Goal: Task Accomplishment & Management: Manage account settings

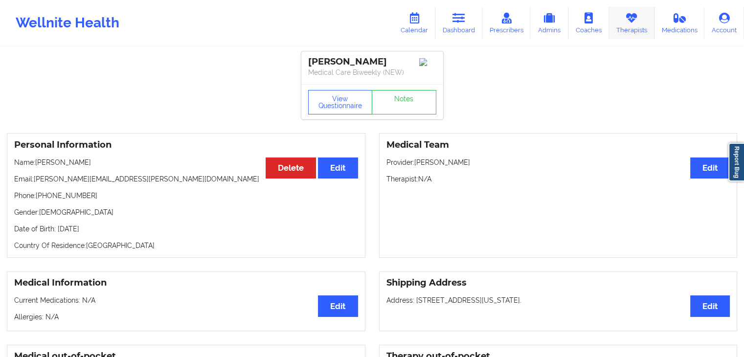
drag, startPoint x: 0, startPoint y: 0, endPoint x: 620, endPoint y: 27, distance: 620.6
click at [620, 27] on link "Therapists" at bounding box center [631, 23] width 45 height 32
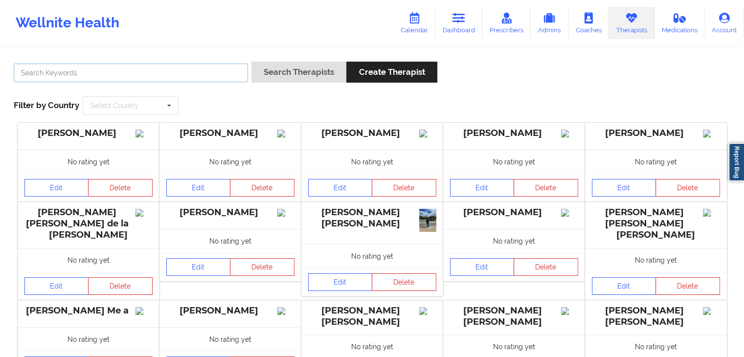
click at [187, 72] on input "text" at bounding box center [131, 73] width 234 height 19
type input "[PERSON_NAME]"
click at [251, 62] on button "Search Therapists" at bounding box center [298, 72] width 95 height 21
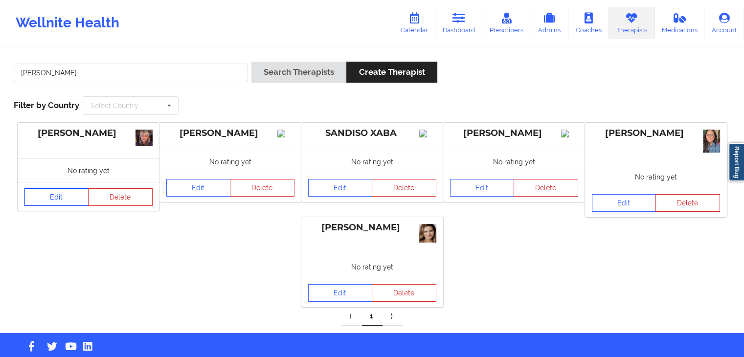
click at [60, 195] on link "Edit" at bounding box center [56, 197] width 65 height 18
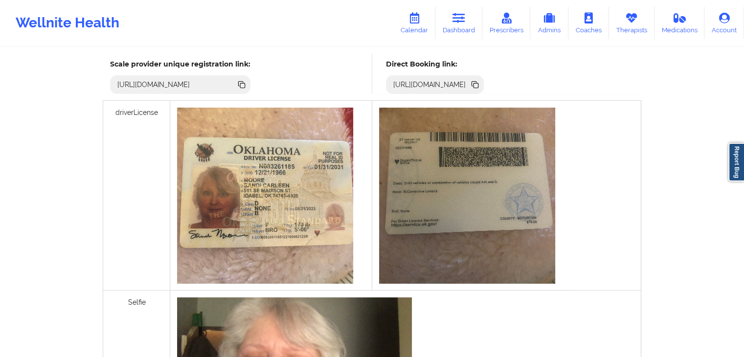
scroll to position [265, 0]
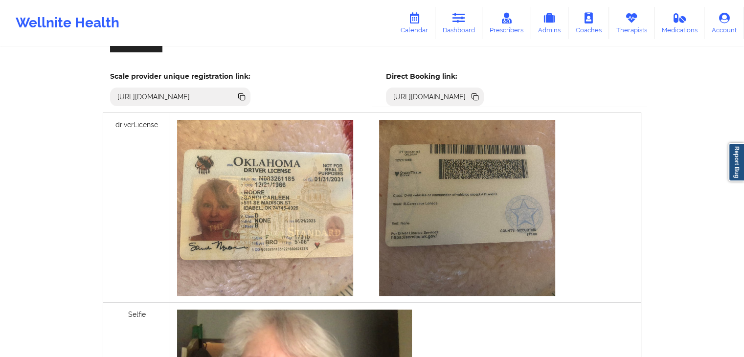
click at [480, 92] on icon at bounding box center [474, 96] width 11 height 11
click at [639, 22] on link "Therapists" at bounding box center [631, 23] width 45 height 32
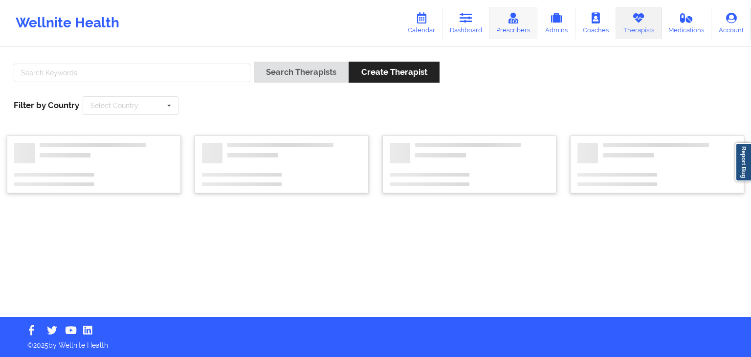
click at [513, 26] on link "Prescribers" at bounding box center [513, 23] width 48 height 32
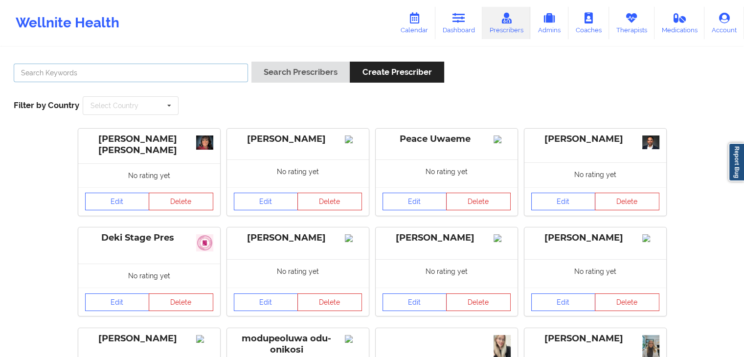
click at [114, 74] on input "text" at bounding box center [131, 73] width 234 height 19
type input "[PERSON_NAME] [PERSON_NAME]"
click at [251, 62] on button "Search Prescribers" at bounding box center [300, 72] width 98 height 21
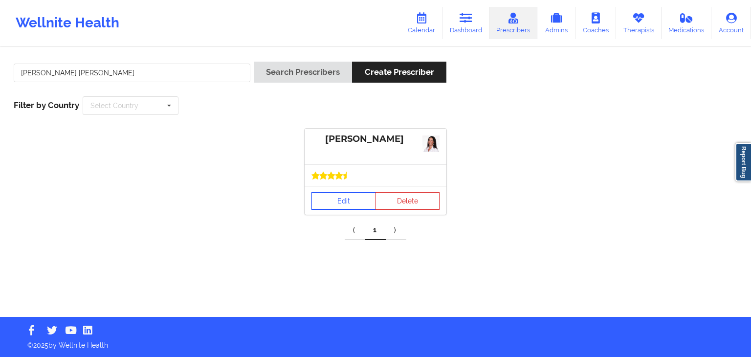
click at [341, 194] on link "Edit" at bounding box center [343, 201] width 65 height 18
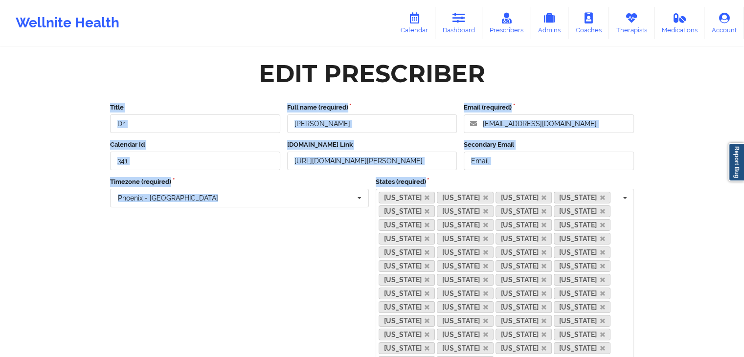
drag, startPoint x: 751, startPoint y: 86, endPoint x: 751, endPoint y: 199, distance: 112.9
click at [743, 199] on html "Wellnite Health Calendar Dashboard Prescribers Admins Coaches Therapists Medica…" at bounding box center [372, 178] width 744 height 357
click at [704, 114] on div "Wellnite Health Calendar Dashboard Prescribers Admins Coaches Therapists Medica…" at bounding box center [372, 285] width 744 height 571
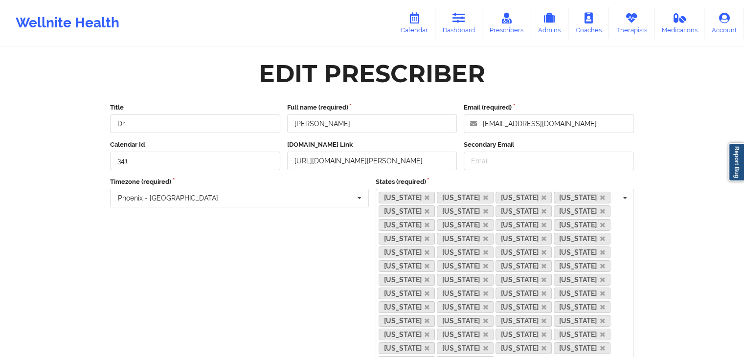
scroll to position [240, 0]
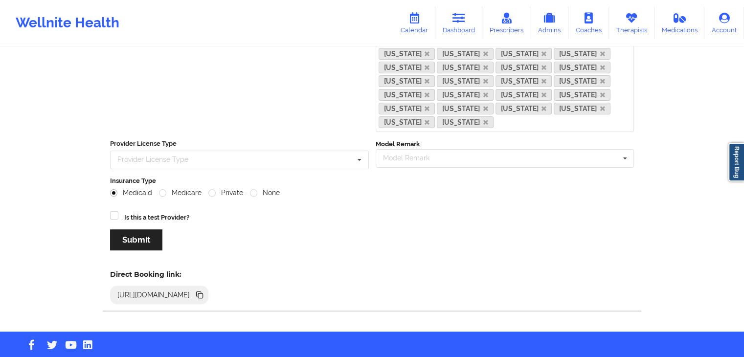
click at [203, 293] on icon at bounding box center [200, 295] width 5 height 5
click at [424, 15] on link "Calendar" at bounding box center [414, 23] width 42 height 32
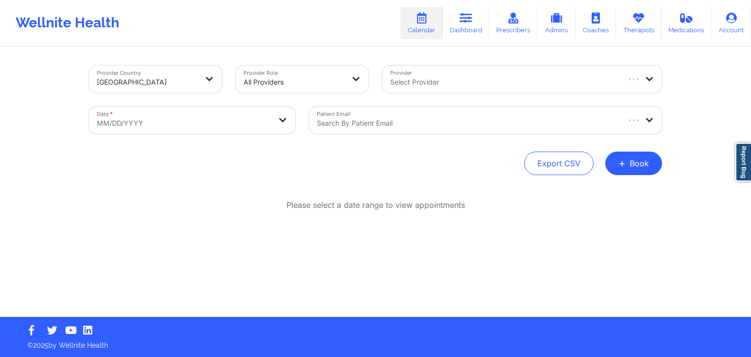
click at [364, 122] on div at bounding box center [467, 123] width 301 height 12
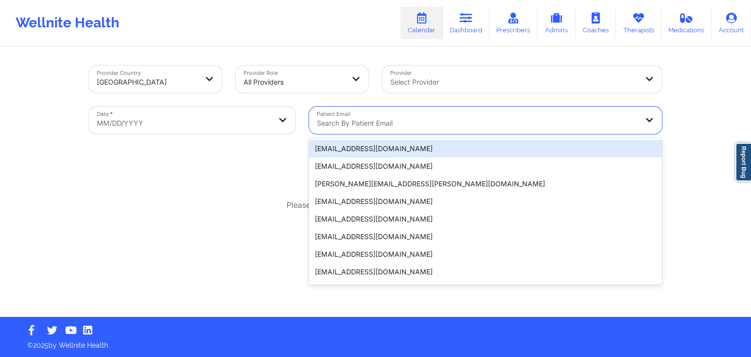
paste input "[EMAIL_ADDRESS][DOMAIN_NAME]"
type input "[EMAIL_ADDRESS][DOMAIN_NAME]"
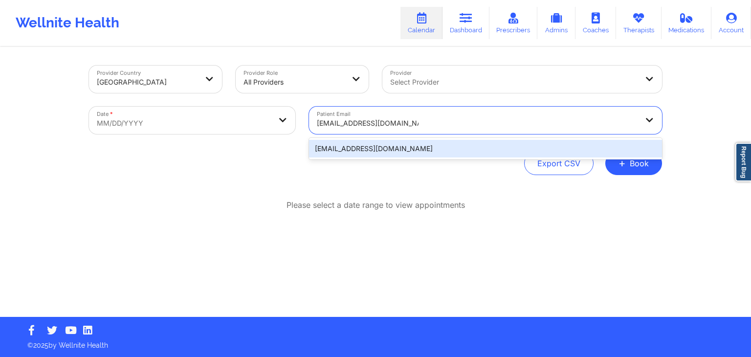
click at [360, 145] on div "[EMAIL_ADDRESS][DOMAIN_NAME]" at bounding box center [485, 149] width 353 height 18
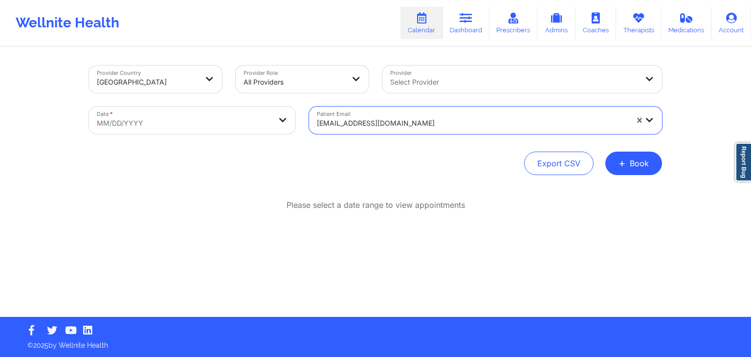
select select "2025-8"
select select "2025-9"
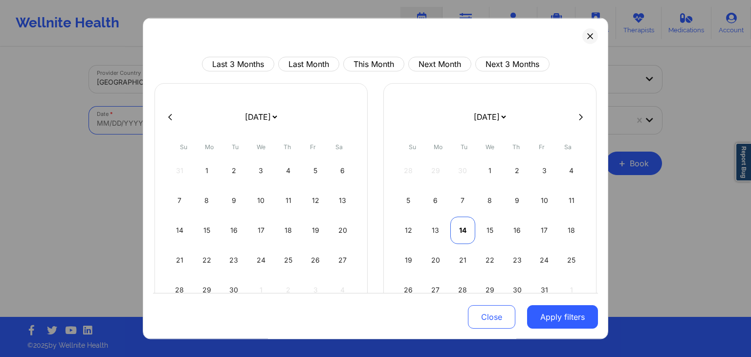
click at [465, 235] on div "14" at bounding box center [462, 230] width 25 height 27
select select "2025-9"
select select "2025-10"
select select "2025-9"
select select "2025-10"
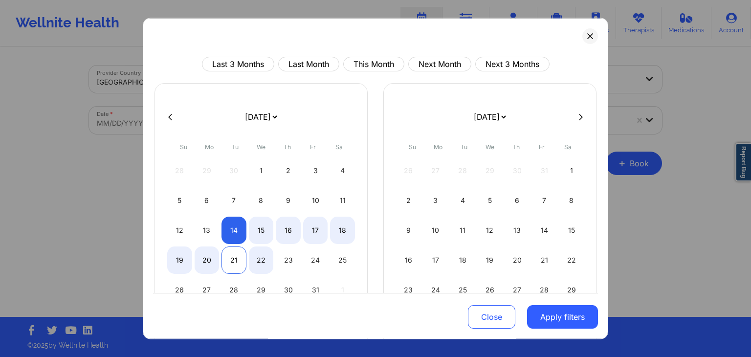
select select "2025-9"
select select "2025-10"
select select "2025-9"
select select "2025-10"
click at [199, 252] on div "20" at bounding box center [207, 259] width 25 height 27
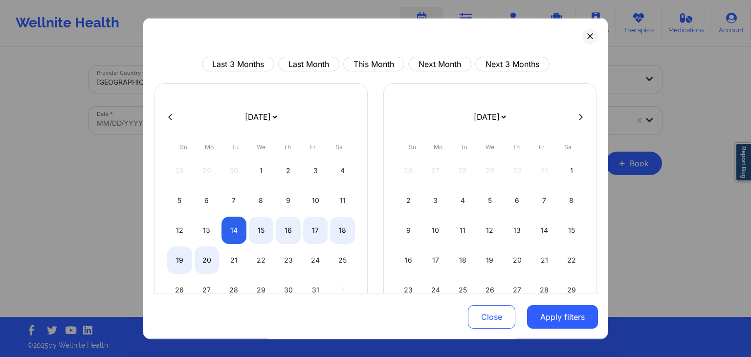
select select "2025-9"
select select "2025-10"
click at [555, 325] on button "Apply filters" at bounding box center [562, 317] width 71 height 23
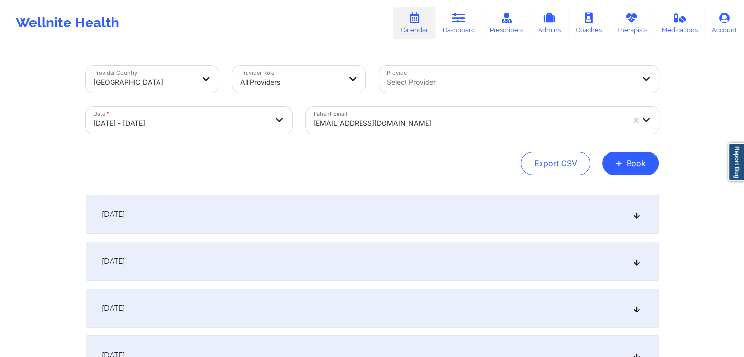
click at [248, 212] on div "[DATE]" at bounding box center [372, 214] width 573 height 39
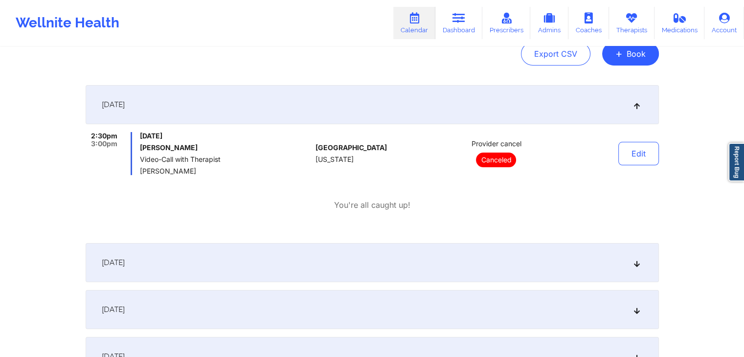
scroll to position [122, 0]
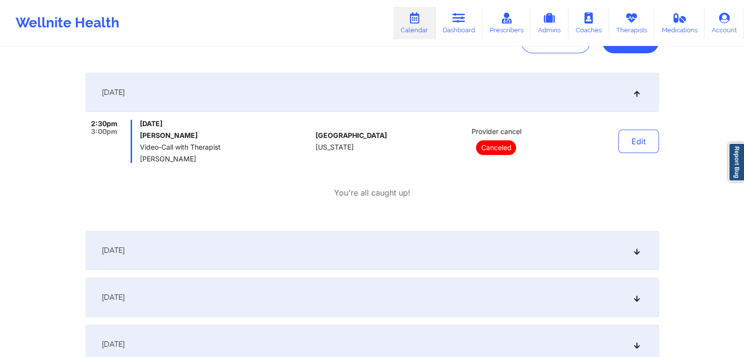
click at [406, 253] on div "[DATE]" at bounding box center [372, 250] width 573 height 39
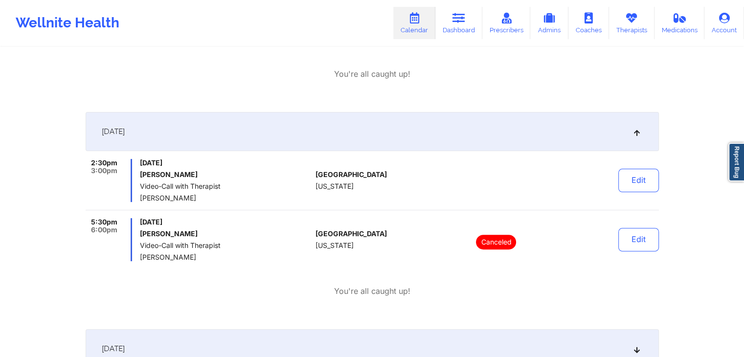
scroll to position [244, 0]
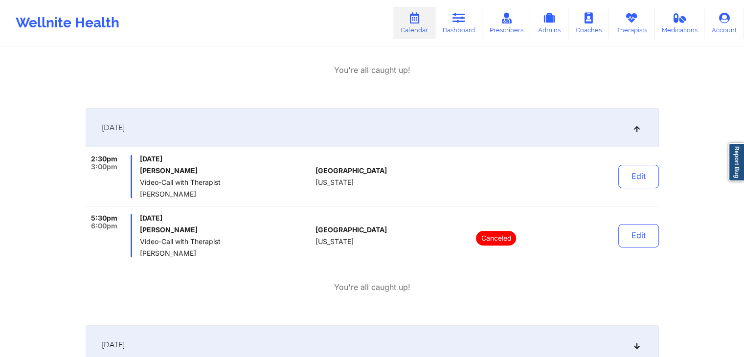
click at [495, 130] on div "[DATE]" at bounding box center [372, 127] width 573 height 39
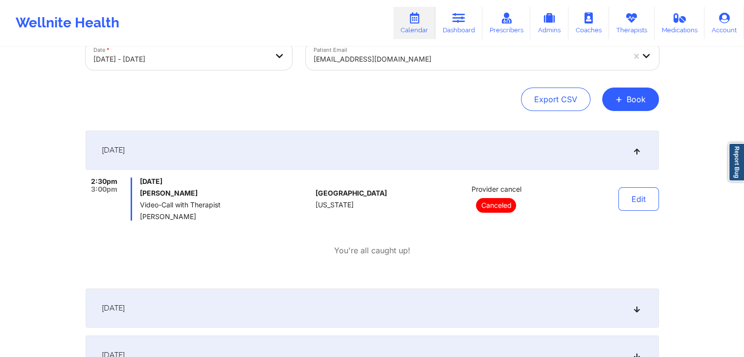
scroll to position [61, 0]
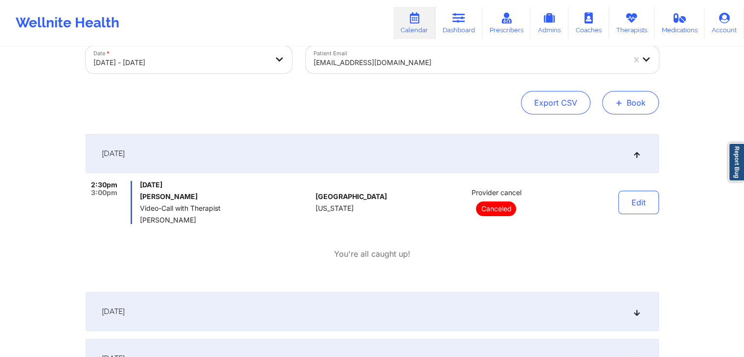
click at [621, 112] on button "+ Book" at bounding box center [630, 102] width 57 height 23
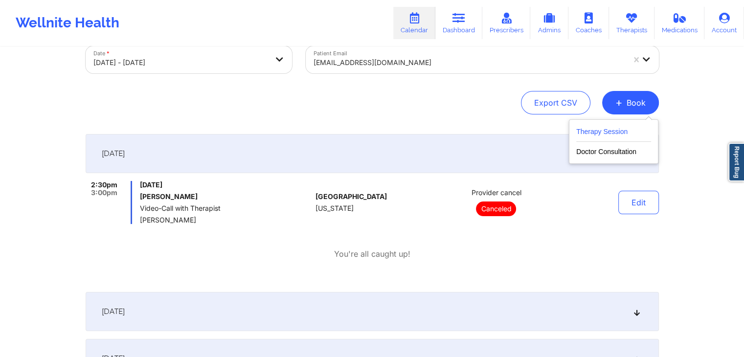
click at [588, 130] on button "Therapy Session" at bounding box center [613, 134] width 75 height 16
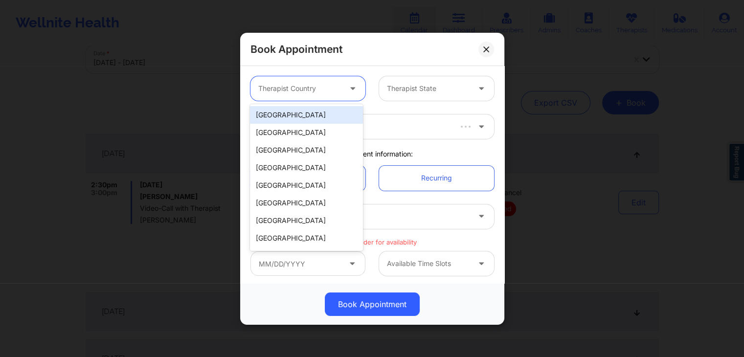
click at [331, 85] on div at bounding box center [299, 89] width 83 height 12
click at [315, 114] on div "[GEOGRAPHIC_DATA]" at bounding box center [306, 115] width 112 height 18
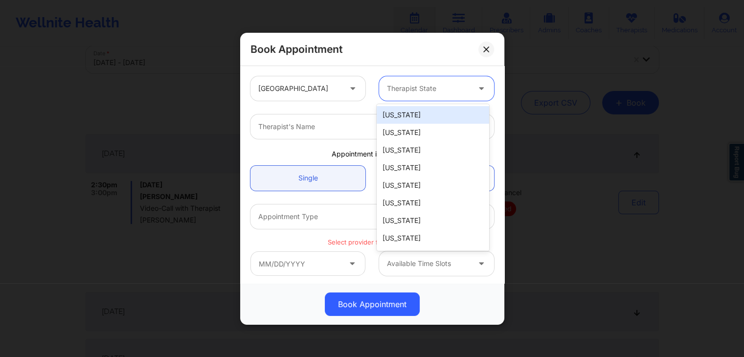
click at [422, 83] on div at bounding box center [428, 89] width 83 height 12
click at [485, 58] on div "Book Appointment" at bounding box center [372, 49] width 264 height 33
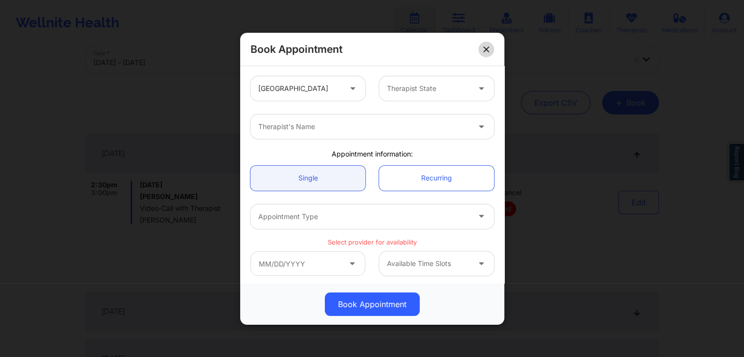
click at [485, 46] on icon at bounding box center [486, 49] width 6 height 6
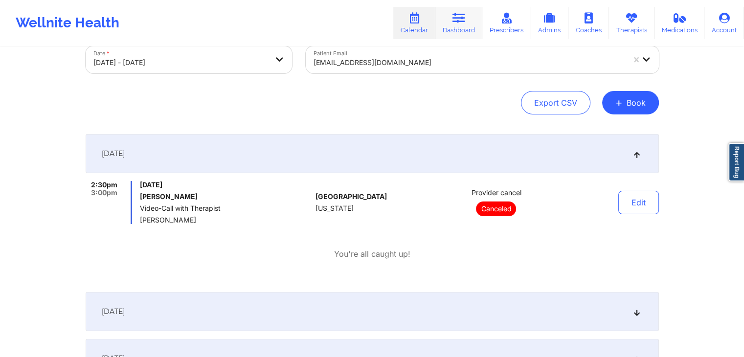
click at [460, 26] on link "Dashboard" at bounding box center [458, 23] width 47 height 32
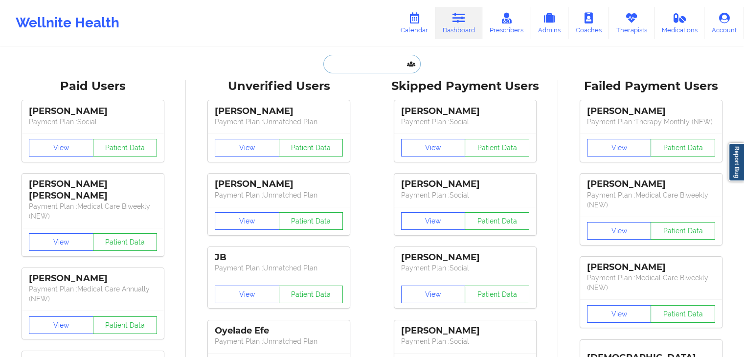
click at [353, 62] on input "text" at bounding box center [371, 64] width 97 height 19
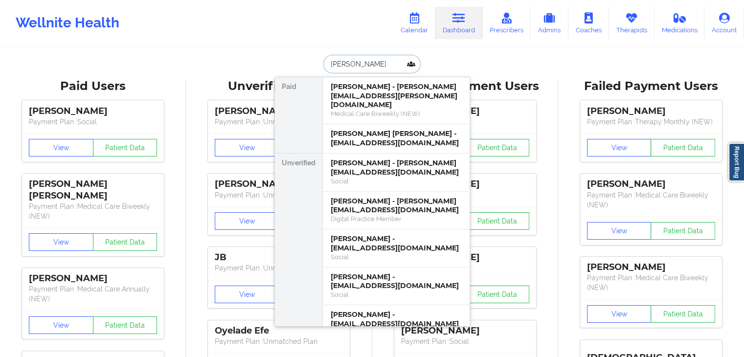
type input "rubina"
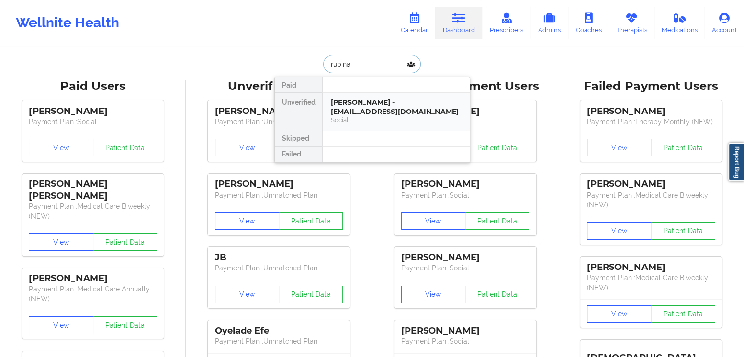
click at [354, 109] on div "[PERSON_NAME] - [EMAIL_ADDRESS][DOMAIN_NAME]" at bounding box center [396, 107] width 131 height 18
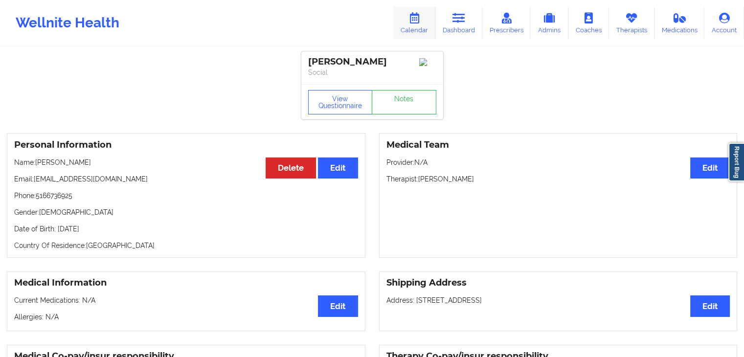
click at [417, 21] on icon at bounding box center [414, 18] width 13 height 11
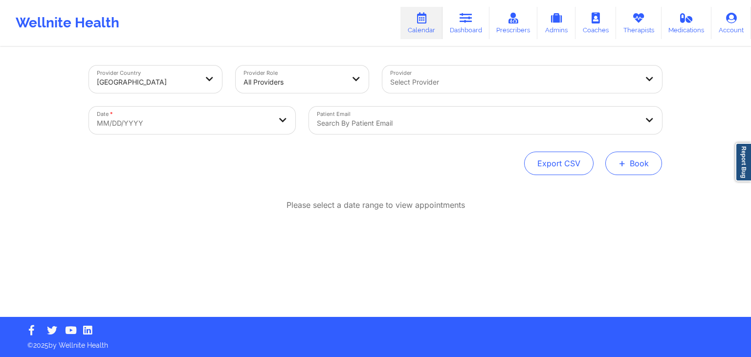
click at [633, 162] on button "+ Book" at bounding box center [633, 163] width 57 height 23
click at [595, 193] on button "Therapy Session" at bounding box center [617, 194] width 75 height 16
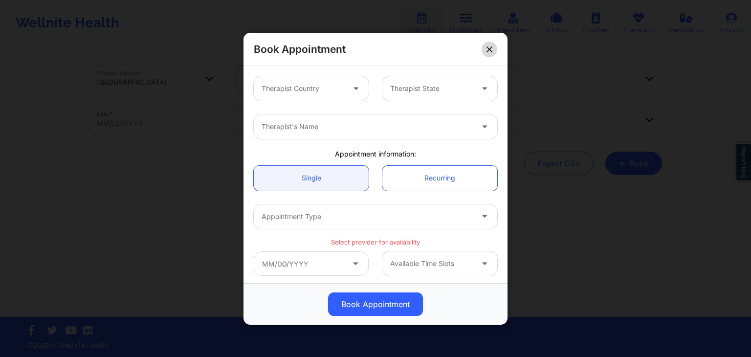
click at [485, 45] on button at bounding box center [490, 49] width 16 height 16
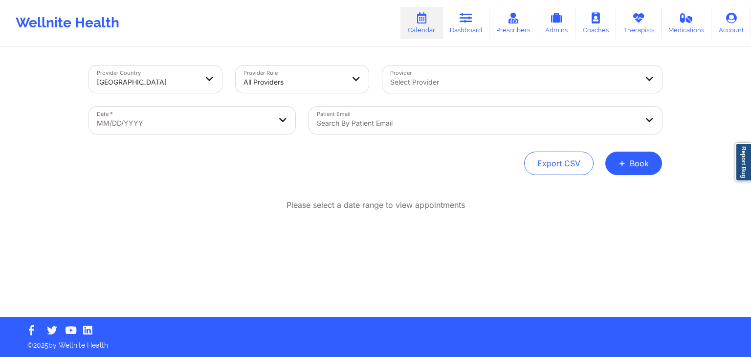
click at [390, 128] on div at bounding box center [477, 123] width 321 height 12
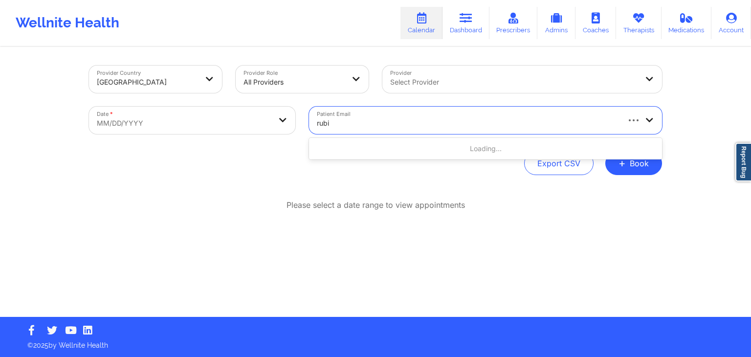
type input "[PERSON_NAME]"
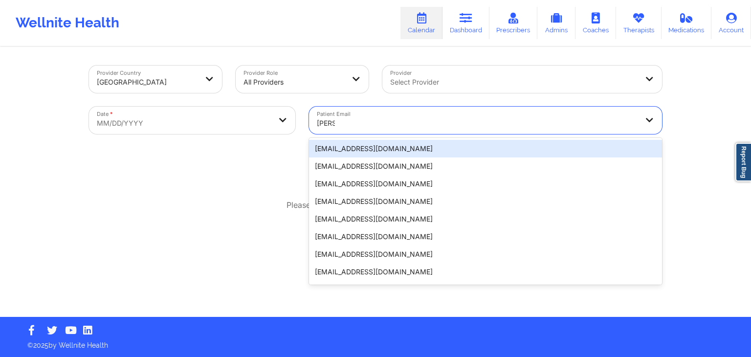
click at [342, 149] on div "[EMAIL_ADDRESS][DOMAIN_NAME]" at bounding box center [485, 149] width 353 height 18
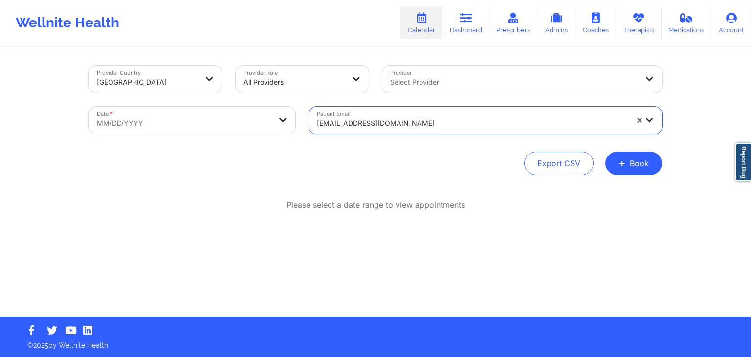
select select "2025-8"
select select "2025-9"
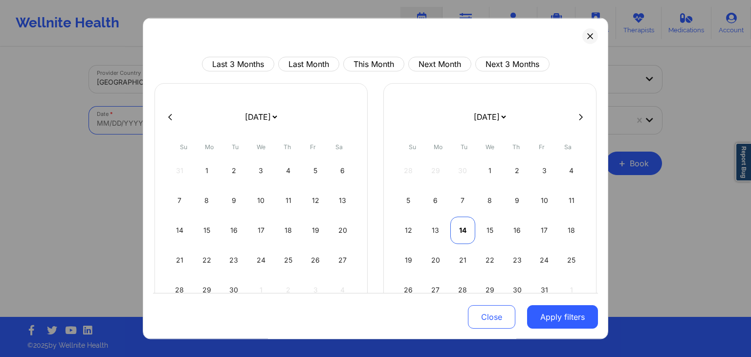
click at [459, 227] on div "14" at bounding box center [462, 230] width 25 height 27
select select "2025-9"
select select "2025-10"
select select "2025-9"
select select "2025-10"
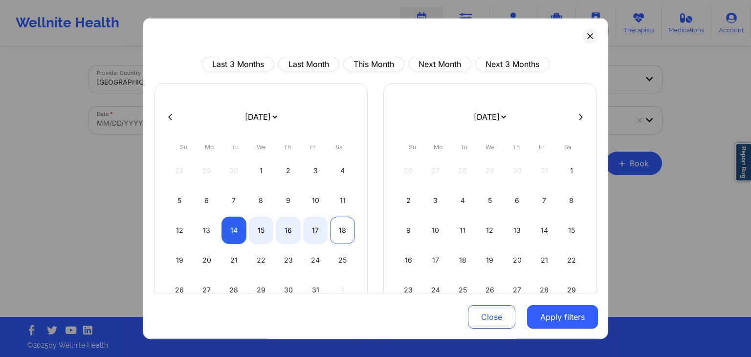
select select "2025-9"
select select "2025-10"
click at [335, 233] on div "18" at bounding box center [342, 230] width 25 height 27
select select "2025-9"
select select "2025-10"
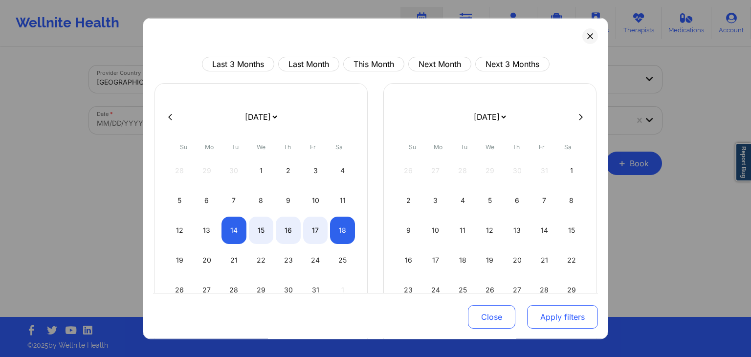
click at [534, 316] on button "Apply filters" at bounding box center [562, 317] width 71 height 23
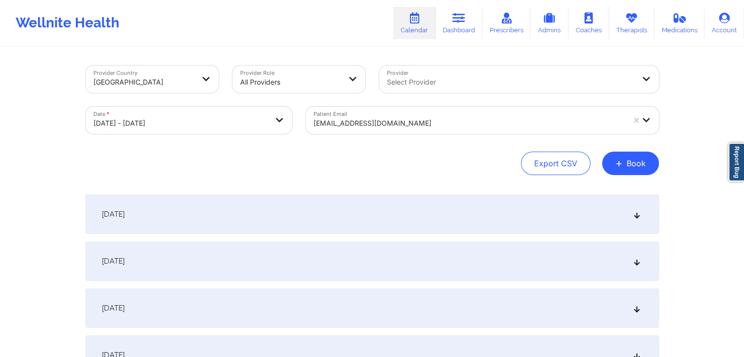
click at [275, 218] on div "[DATE]" at bounding box center [372, 214] width 573 height 39
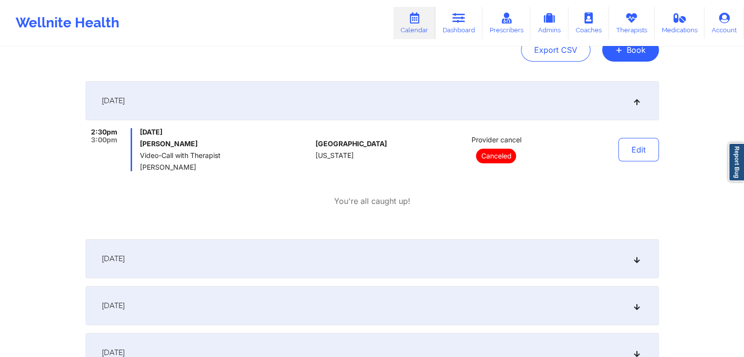
scroll to position [123, 0]
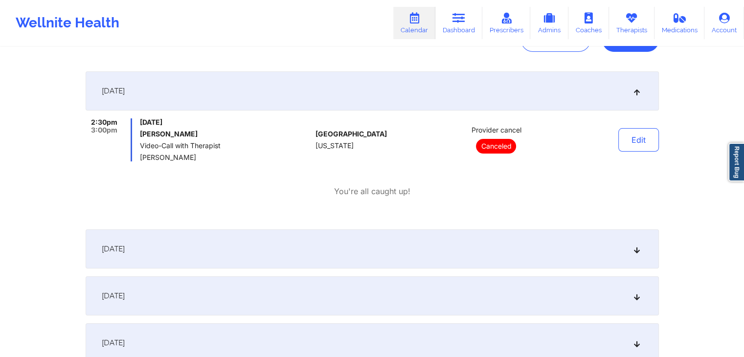
click at [402, 246] on div "[DATE]" at bounding box center [372, 248] width 573 height 39
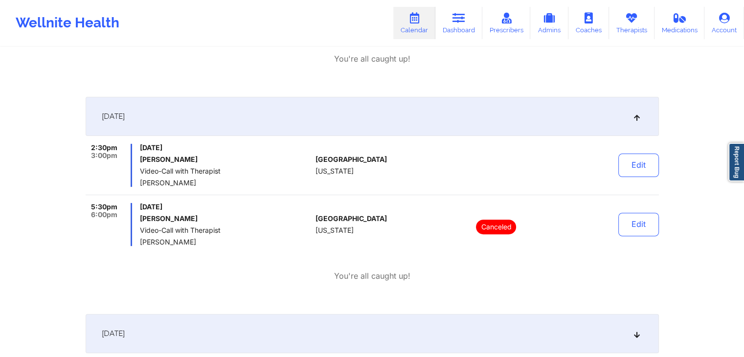
scroll to position [254, 0]
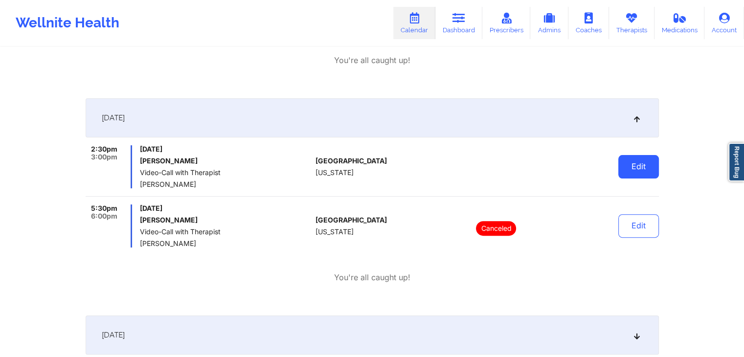
click at [625, 166] on button "Edit" at bounding box center [638, 166] width 41 height 23
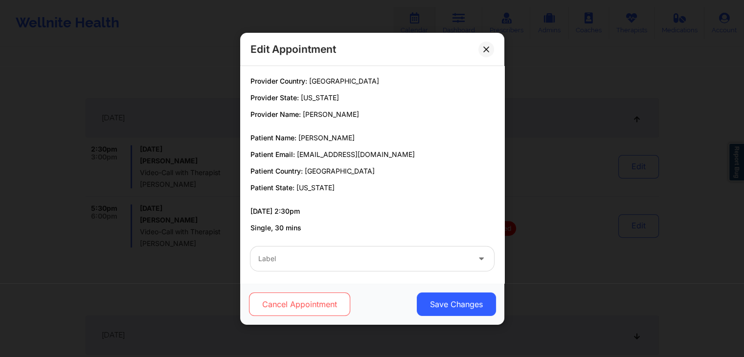
click at [321, 296] on button "Cancel Appointment" at bounding box center [298, 303] width 101 height 23
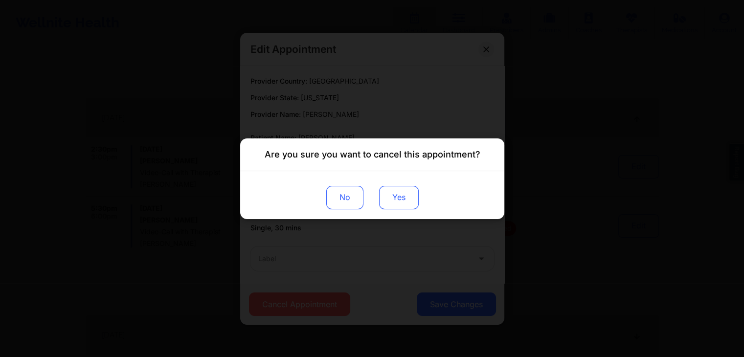
click at [403, 196] on button "Yes" at bounding box center [398, 196] width 40 height 23
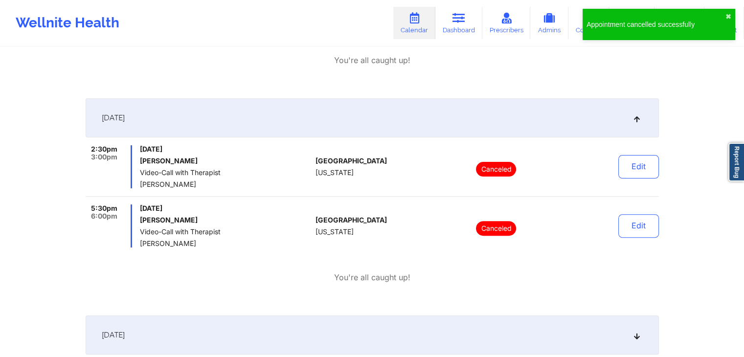
scroll to position [424, 0]
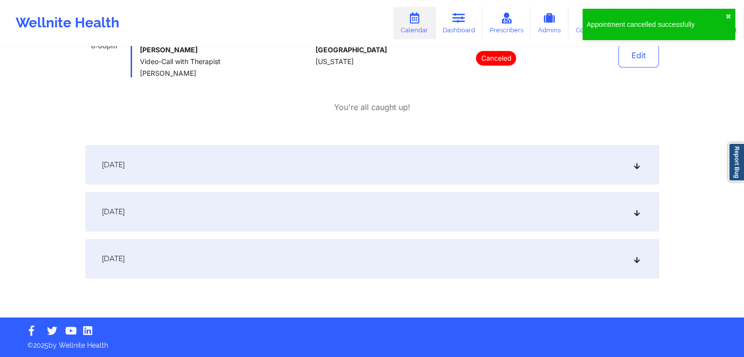
click at [474, 170] on div "[DATE]" at bounding box center [372, 164] width 573 height 39
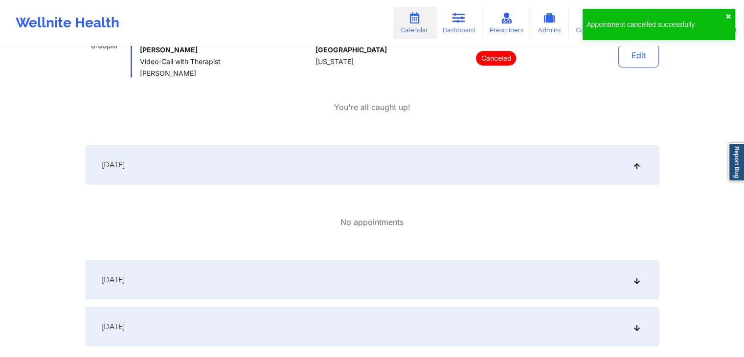
click at [381, 272] on div "[DATE]" at bounding box center [372, 279] width 573 height 39
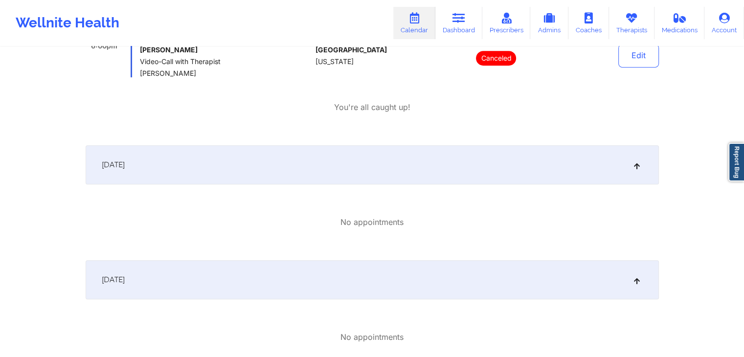
scroll to position [560, 0]
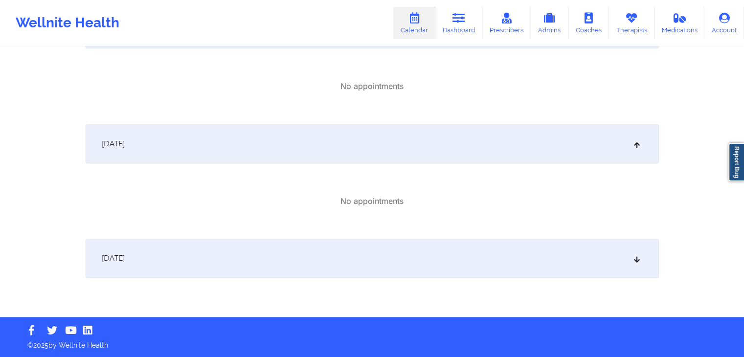
click at [364, 258] on div "[DATE]" at bounding box center [372, 258] width 573 height 39
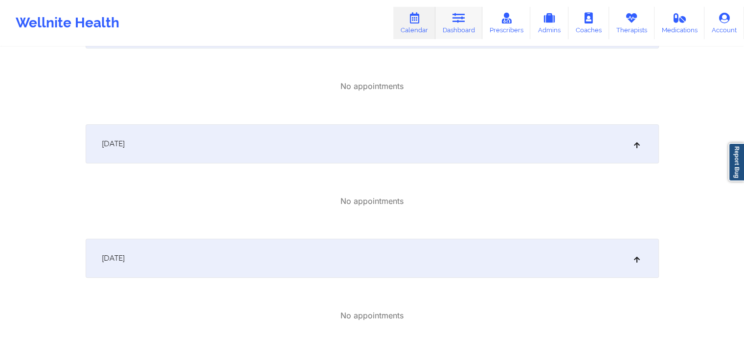
click at [453, 22] on link "Dashboard" at bounding box center [458, 23] width 47 height 32
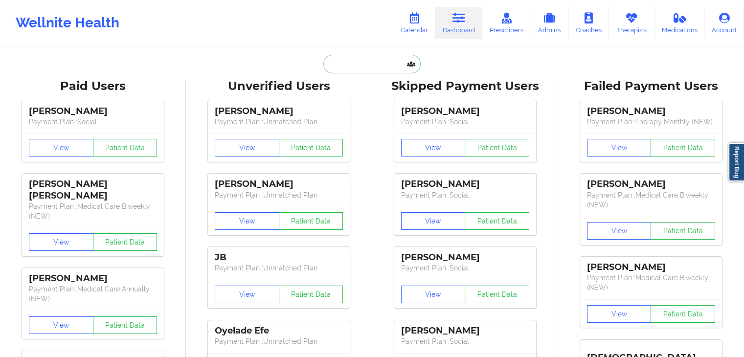
click at [371, 66] on input "text" at bounding box center [371, 64] width 97 height 19
paste input "[PERSON_NAME][EMAIL_ADDRESS][PERSON_NAME][DOMAIN_NAME]"
type input "[PERSON_NAME][EMAIL_ADDRESS][PERSON_NAME][DOMAIN_NAME]"
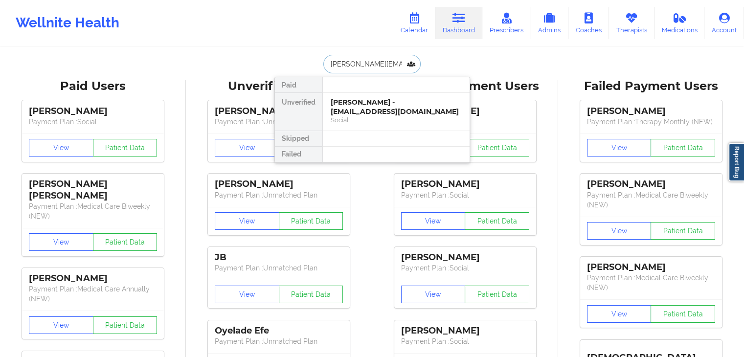
scroll to position [0, 14]
click at [371, 66] on input "[PERSON_NAME][EMAIL_ADDRESS][PERSON_NAME][DOMAIN_NAME]" at bounding box center [371, 64] width 97 height 19
click at [360, 105] on div "Bruce Santillanes - [EMAIL_ADDRESS][PERSON_NAME][DOMAIN_NAME]" at bounding box center [396, 111] width 131 height 27
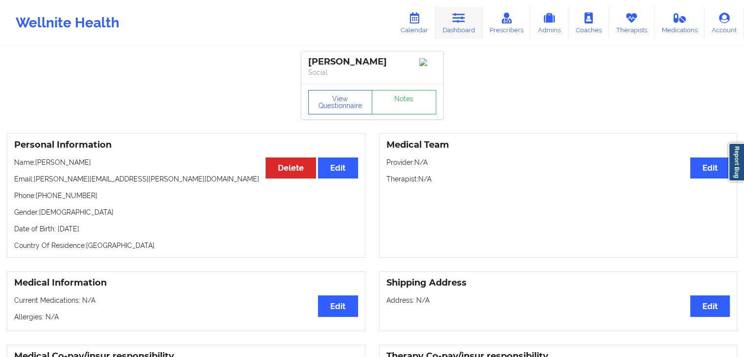
click at [464, 18] on icon at bounding box center [458, 18] width 13 height 11
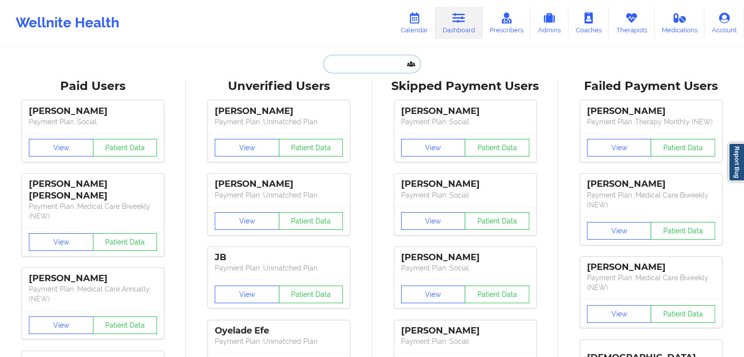
click at [359, 70] on input "text" at bounding box center [371, 64] width 97 height 19
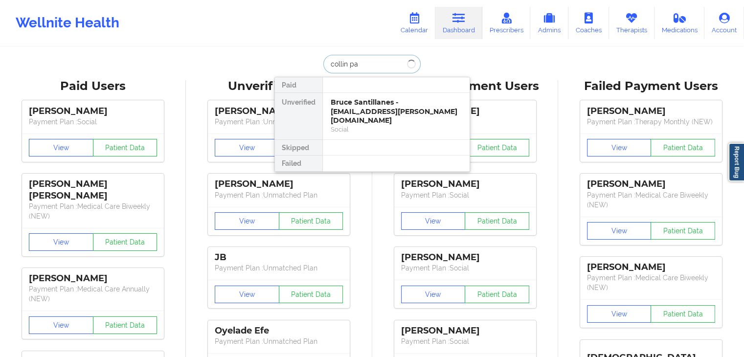
type input "collin pay"
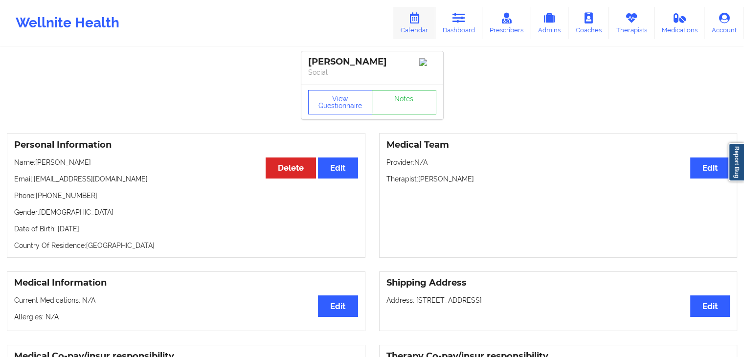
click at [420, 26] on link "Calendar" at bounding box center [414, 23] width 42 height 32
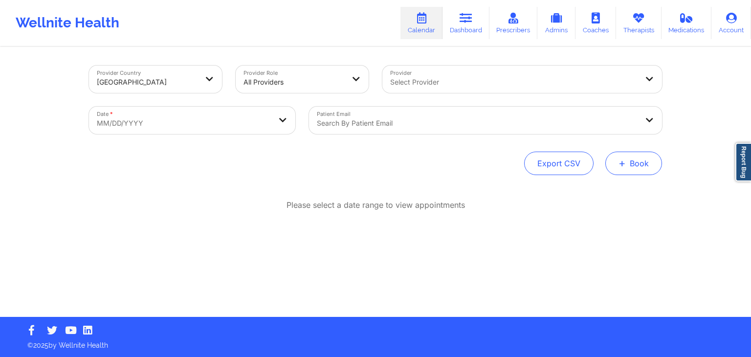
click at [627, 170] on button "+ Book" at bounding box center [633, 163] width 57 height 23
click at [582, 196] on button "Therapy Session" at bounding box center [617, 194] width 75 height 16
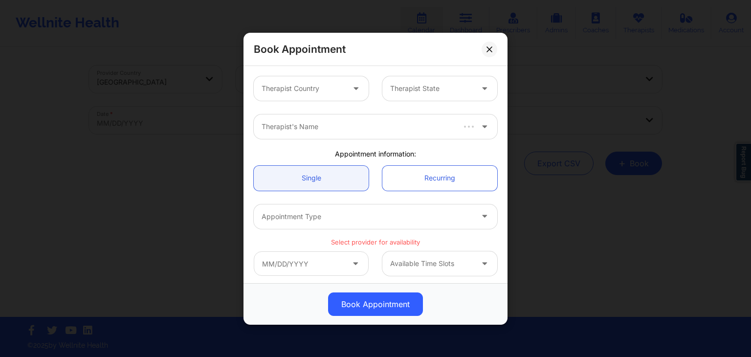
click at [315, 94] on div "Therapist Country" at bounding box center [299, 88] width 91 height 24
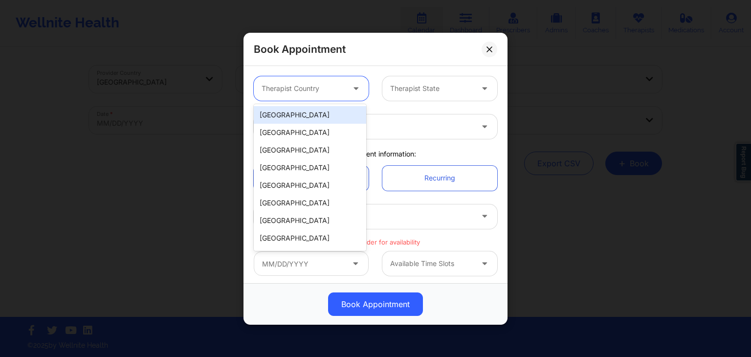
click at [313, 113] on div "[GEOGRAPHIC_DATA]" at bounding box center [310, 115] width 112 height 18
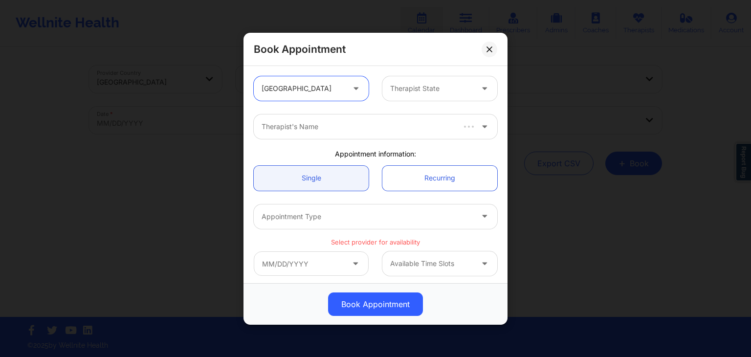
click at [436, 78] on div "Therapist State" at bounding box center [427, 88] width 91 height 24
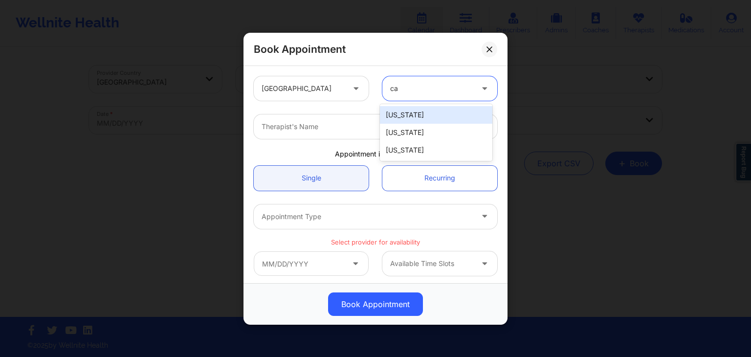
type input "cal"
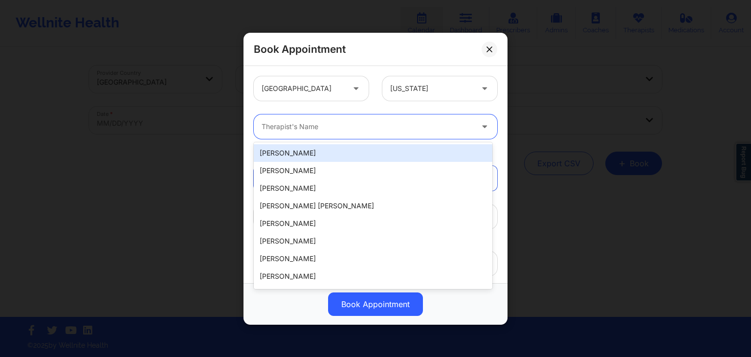
click at [372, 130] on div at bounding box center [367, 127] width 211 height 12
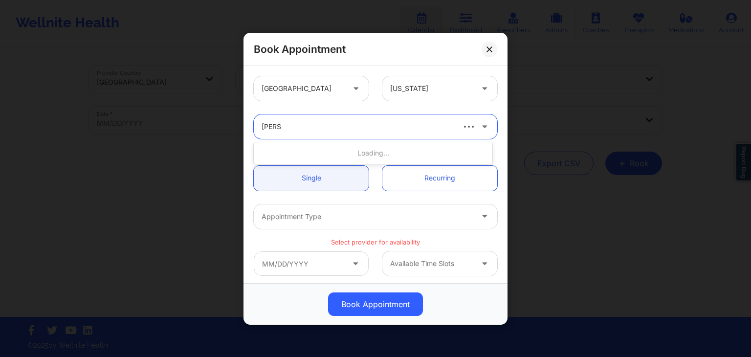
type input "quisha"
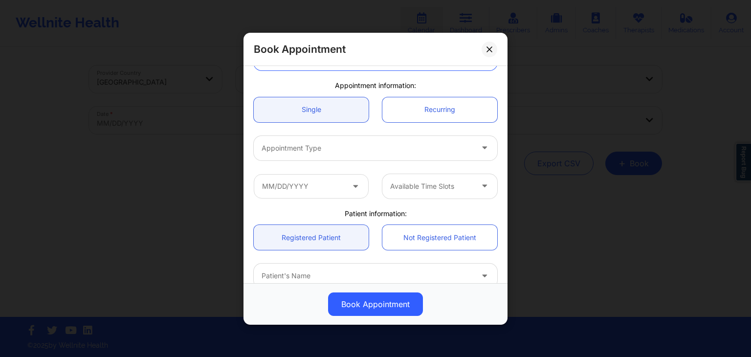
scroll to position [66, 0]
click at [362, 153] on div at bounding box center [367, 150] width 211 height 12
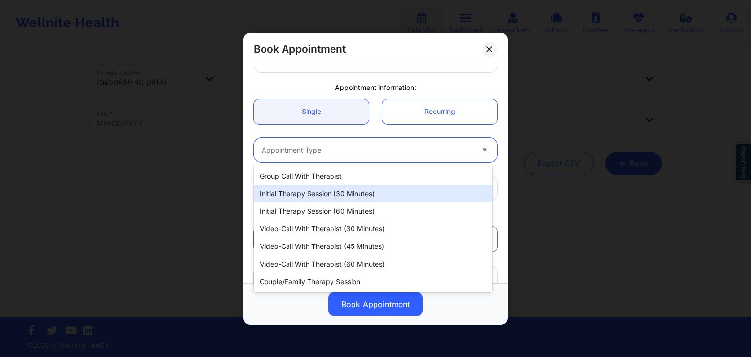
click at [320, 192] on div "Initial Therapy Session (30 minutes)" at bounding box center [373, 194] width 239 height 18
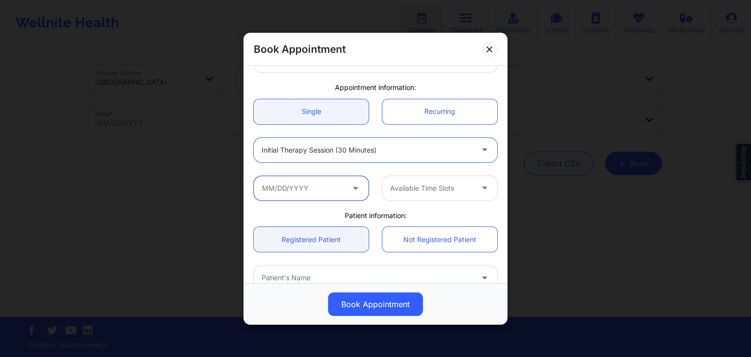
click at [312, 192] on input "text" at bounding box center [311, 188] width 115 height 24
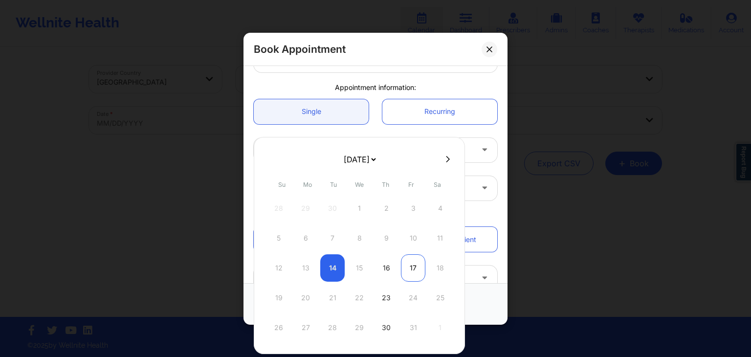
click at [409, 266] on div "17" at bounding box center [413, 267] width 24 height 27
type input "[DATE]"
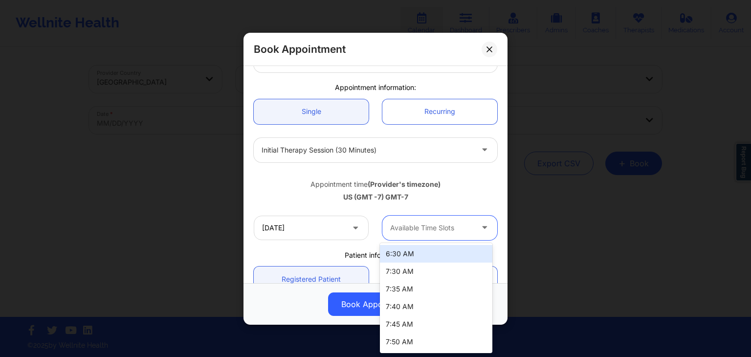
click at [411, 227] on div at bounding box center [431, 227] width 83 height 12
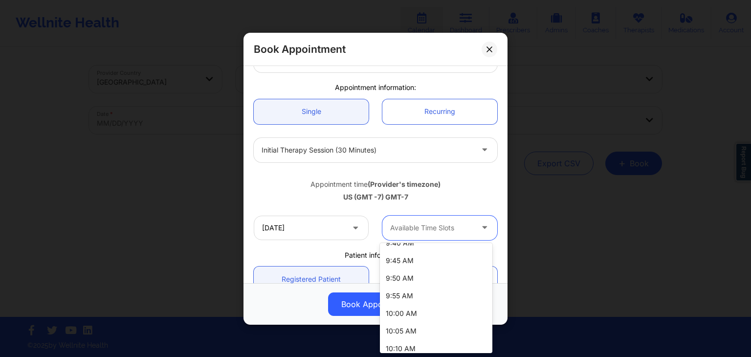
scroll to position [495, 0]
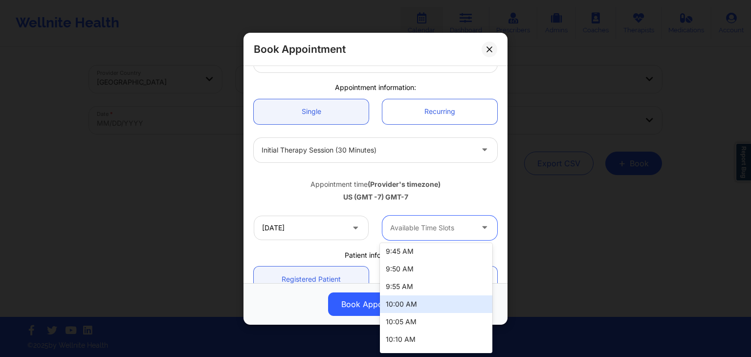
click at [435, 300] on div "10:00 AM" at bounding box center [436, 304] width 112 height 18
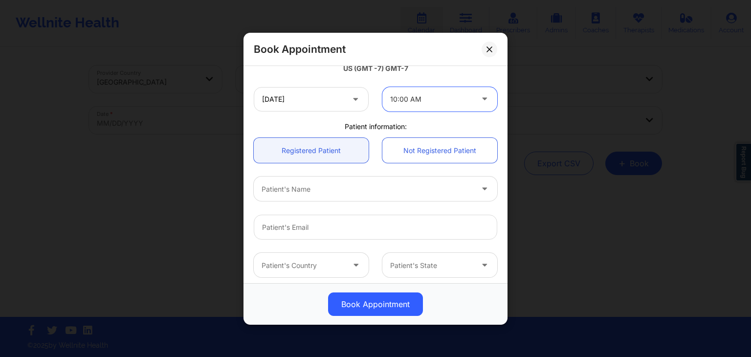
scroll to position [208, 0]
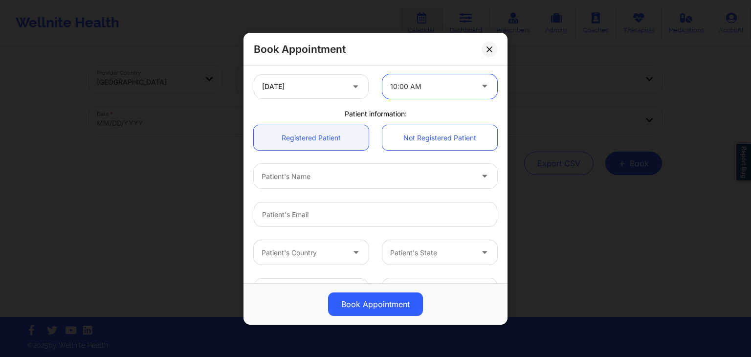
click at [311, 172] on div at bounding box center [367, 176] width 211 height 12
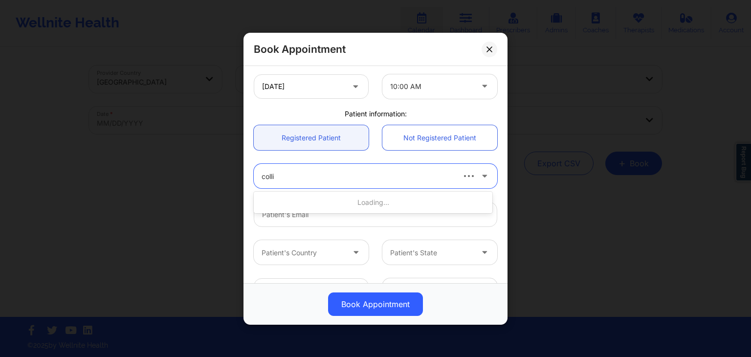
type input "collin"
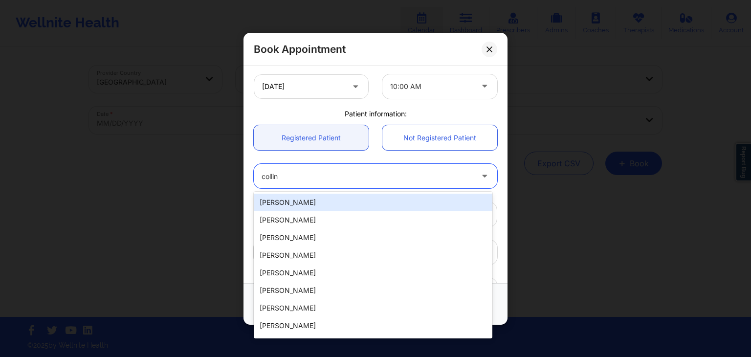
type input "[EMAIL_ADDRESS][DOMAIN_NAME]"
type input "[PHONE_NUMBER]"
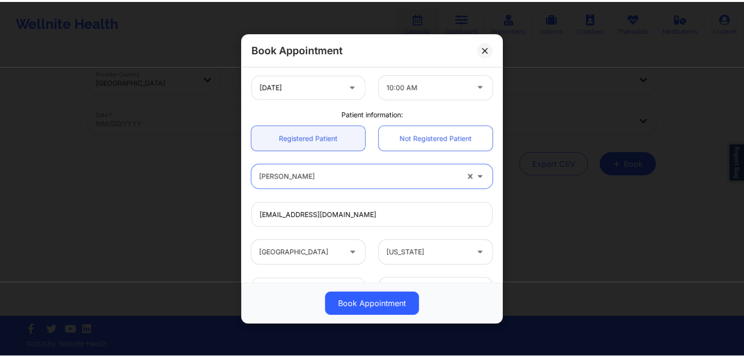
scroll to position [290, 0]
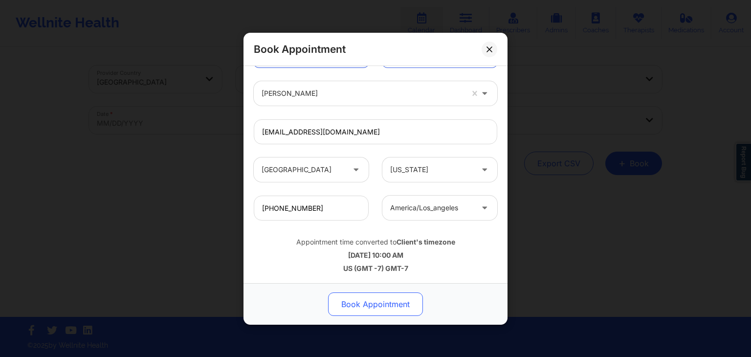
click at [374, 298] on button "Book Appointment" at bounding box center [375, 303] width 95 height 23
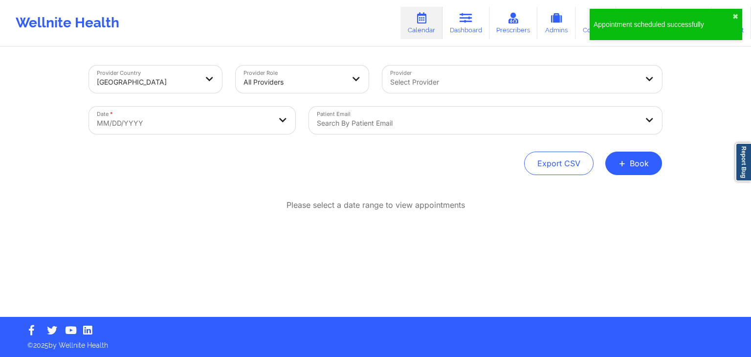
click at [427, 121] on div at bounding box center [477, 123] width 321 height 12
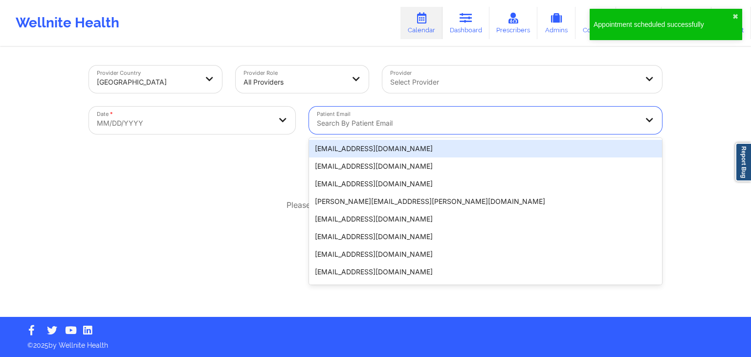
paste input "[EMAIL_ADDRESS][DOMAIN_NAME]"
type input "[EMAIL_ADDRESS][DOMAIN_NAME]"
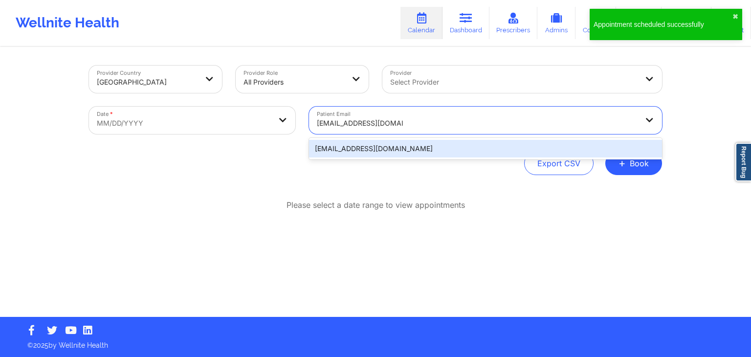
click at [343, 151] on div "[EMAIL_ADDRESS][DOMAIN_NAME]" at bounding box center [485, 149] width 353 height 18
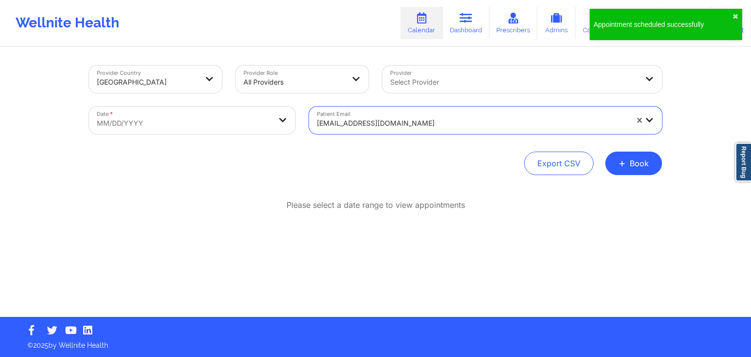
select select "2025-8"
select select "2025-9"
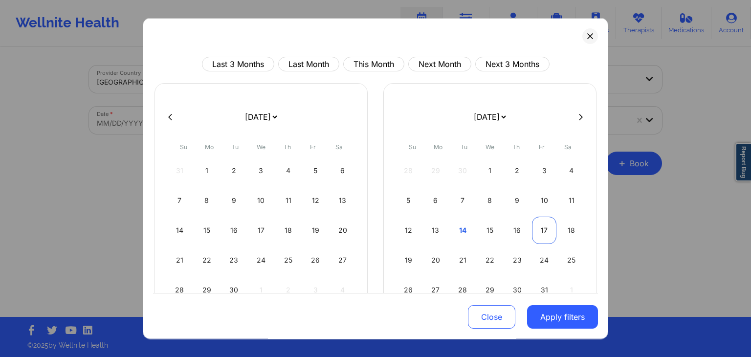
click at [547, 227] on div "17" at bounding box center [544, 230] width 25 height 27
select select "2025-9"
select select "2025-10"
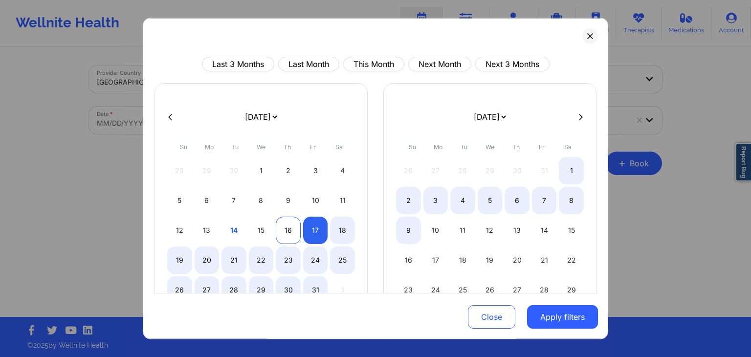
select select "2025-9"
select select "2025-10"
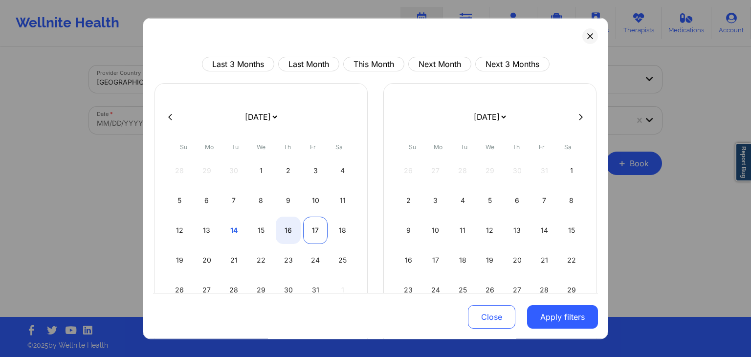
select select "2025-9"
select select "2025-10"
select select "2025-9"
select select "2025-10"
click at [340, 227] on div "18" at bounding box center [342, 230] width 25 height 27
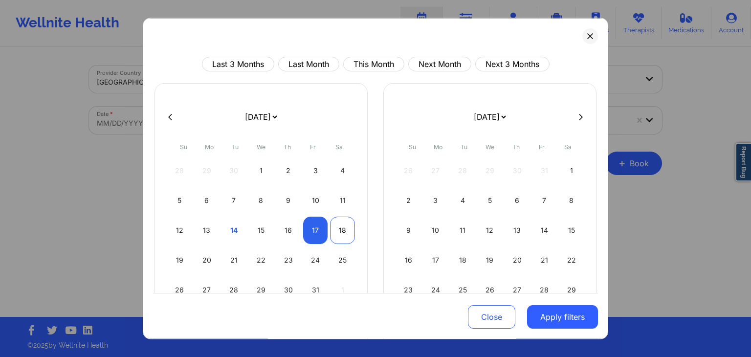
select select "2025-9"
select select "2025-10"
click at [545, 317] on button "Apply filters" at bounding box center [562, 317] width 71 height 23
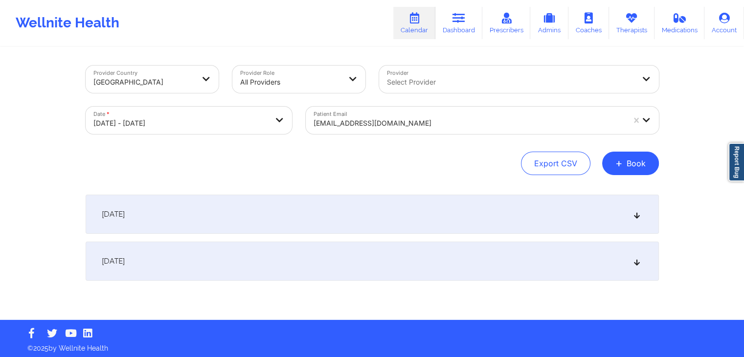
click at [424, 235] on div "[DATE] No appointments [DATE] No appointments" at bounding box center [372, 238] width 573 height 86
click at [414, 216] on div "[DATE]" at bounding box center [372, 214] width 573 height 39
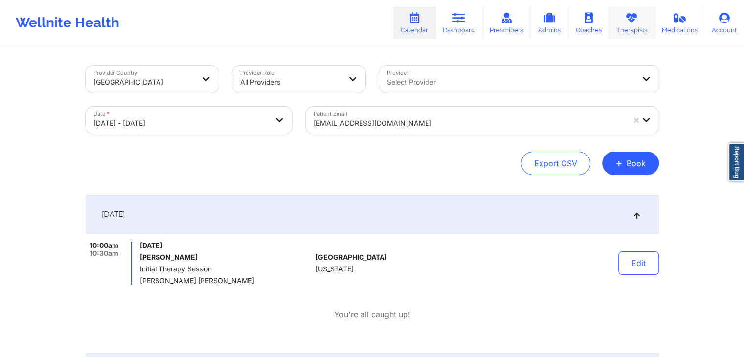
click at [627, 22] on icon at bounding box center [631, 18] width 13 height 11
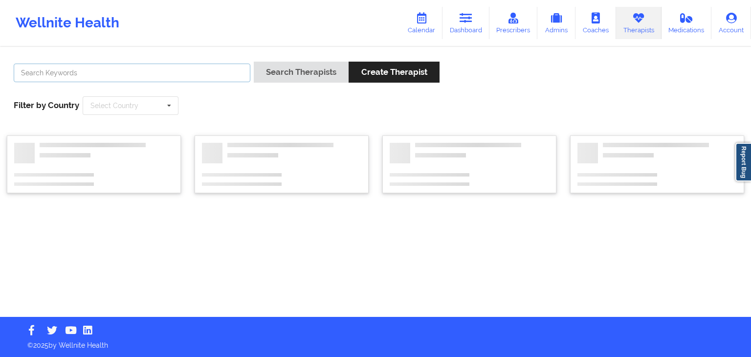
click at [178, 69] on input "text" at bounding box center [132, 73] width 237 height 19
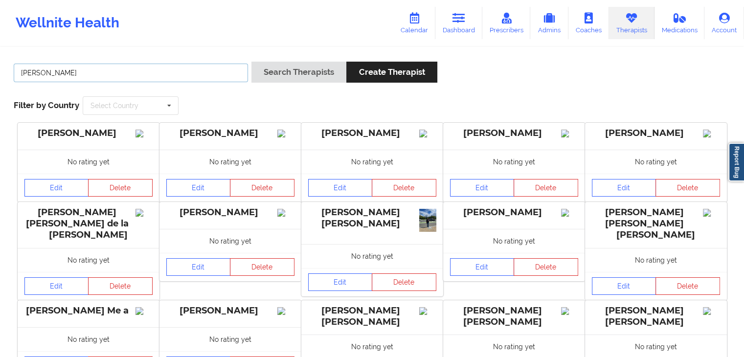
type input "[PERSON_NAME]"
click at [251, 62] on button "Search Therapists" at bounding box center [298, 72] width 95 height 21
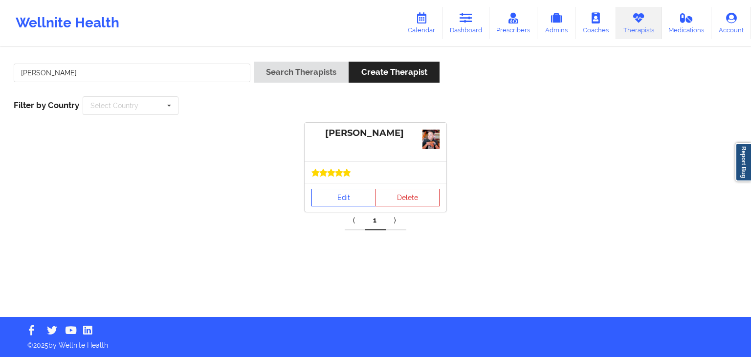
click at [344, 197] on link "Edit" at bounding box center [343, 198] width 65 height 18
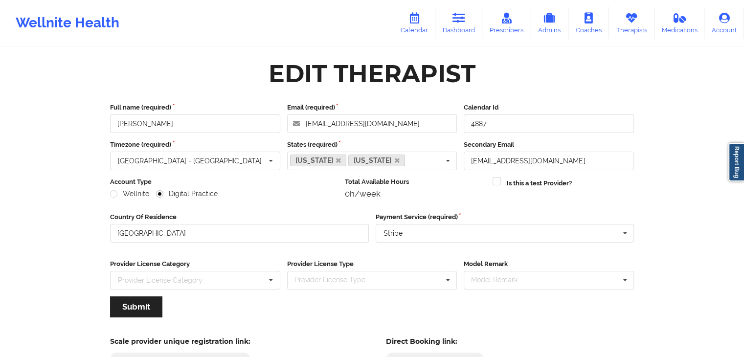
scroll to position [81, 0]
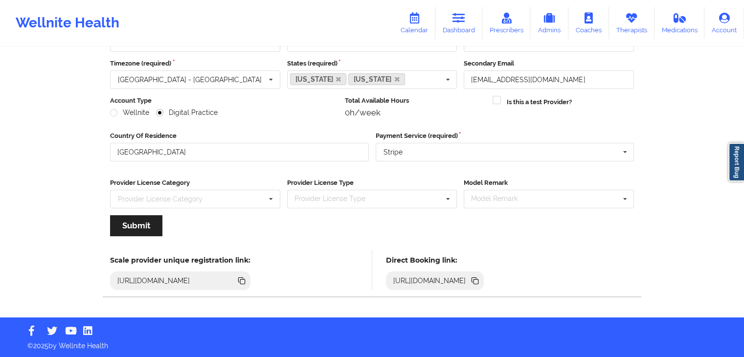
click at [478, 281] on icon at bounding box center [475, 281] width 5 height 5
click at [640, 32] on link "Therapists" at bounding box center [631, 23] width 45 height 32
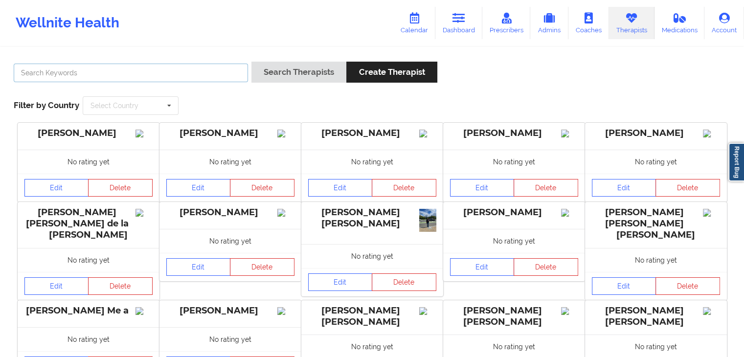
click at [244, 81] on input "text" at bounding box center [131, 73] width 234 height 19
type input "[PERSON_NAME]"
click at [251, 62] on button "Search Therapists" at bounding box center [298, 72] width 95 height 21
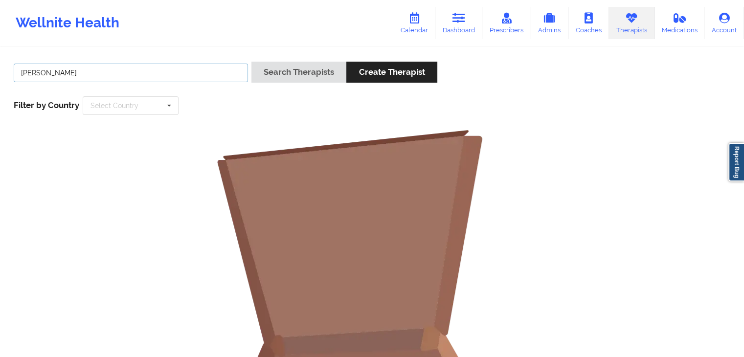
drag, startPoint x: 107, startPoint y: 76, endPoint x: 19, endPoint y: 77, distance: 88.0
click at [19, 77] on input "[PERSON_NAME]" at bounding box center [131, 73] width 234 height 19
click at [454, 25] on link "Dashboard" at bounding box center [458, 23] width 47 height 32
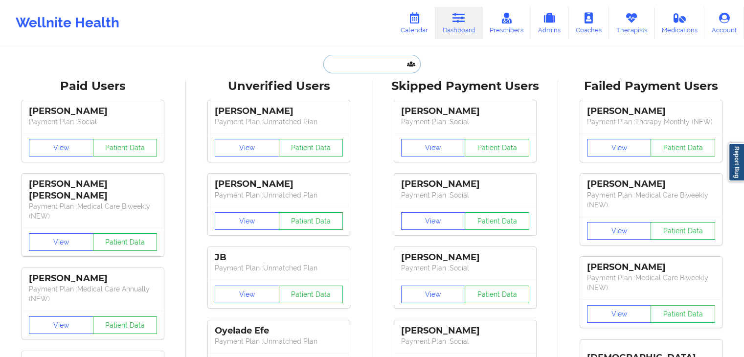
click at [344, 66] on input "text" at bounding box center [371, 64] width 97 height 19
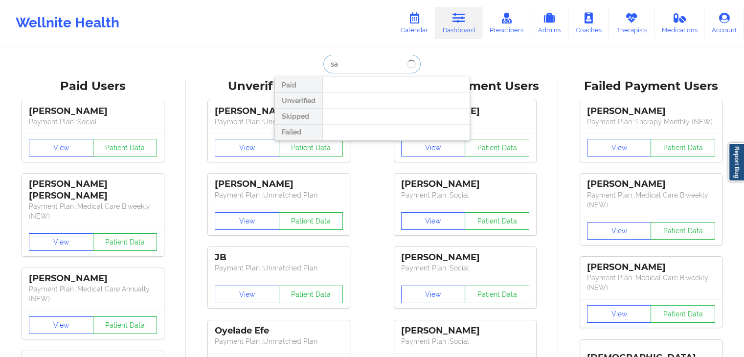
type input "s"
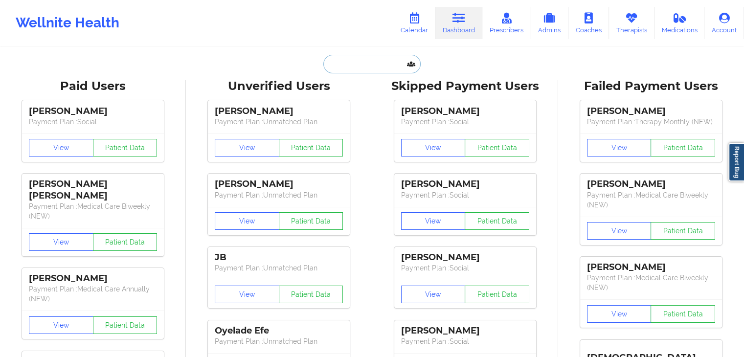
click at [397, 68] on input "text" at bounding box center [371, 64] width 97 height 19
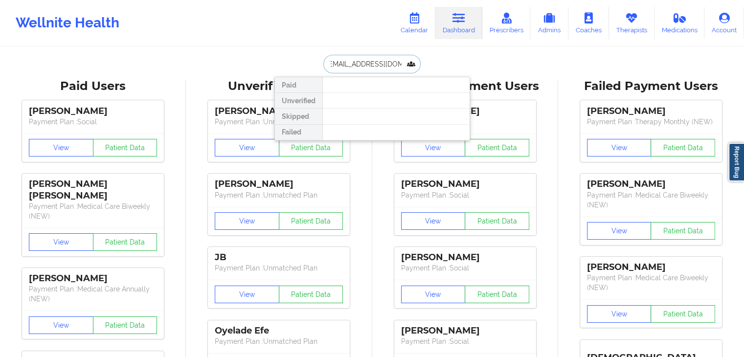
scroll to position [0, 11]
type input "[EMAIL_ADDRESS][DOMAIN_NAME]"
drag, startPoint x: 406, startPoint y: 64, endPoint x: 321, endPoint y: 65, distance: 85.6
click at [323, 65] on input "[EMAIL_ADDRESS][DOMAIN_NAME]" at bounding box center [371, 64] width 97 height 19
